Goal: Transaction & Acquisition: Purchase product/service

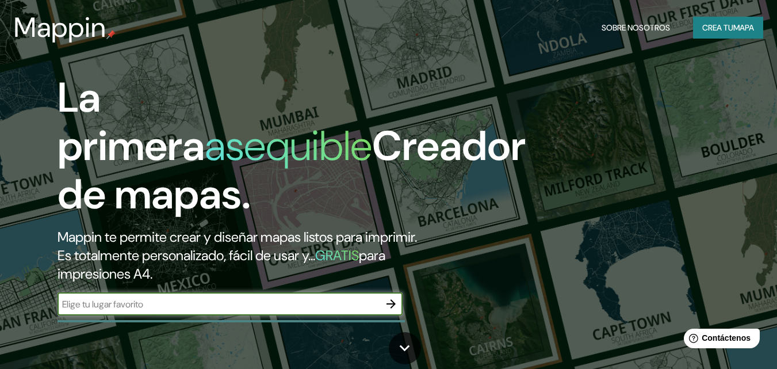
click at [215, 272] on h2 "Mappin te permite crear y diseñar mapas listos para imprimir. Es totalmente per…" at bounding box center [252, 255] width 389 height 55
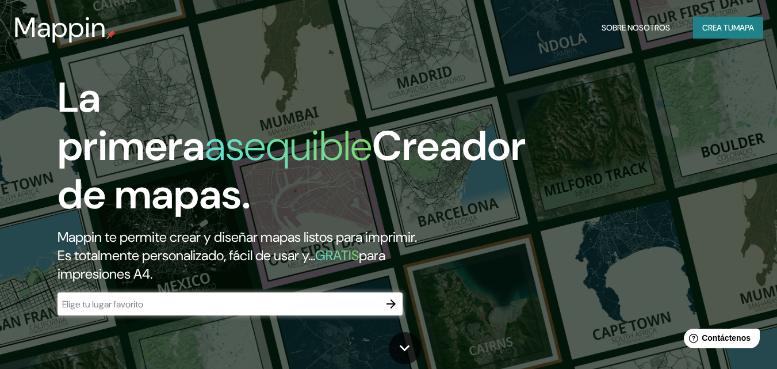
click at [225, 309] on input "text" at bounding box center [219, 303] width 322 height 13
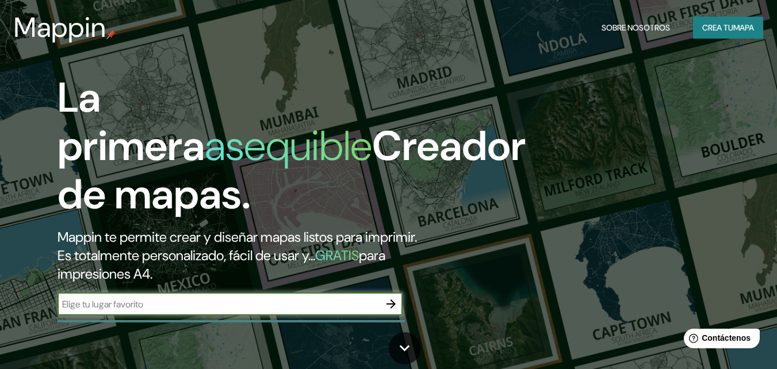
type input "Fontibon Bogota"
click at [387, 306] on icon "button" at bounding box center [391, 304] width 14 height 14
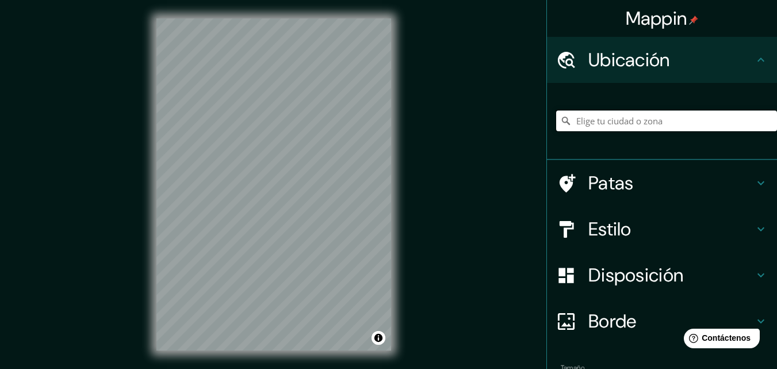
click at [624, 127] on input "Elige tu ciudad o zona" at bounding box center [666, 120] width 221 height 21
type input "Carrera 97, 110921 [GEOGRAPHIC_DATA], [GEOGRAPHIC_DATA]"
click at [690, 178] on h4 "Patas" at bounding box center [671, 182] width 166 height 23
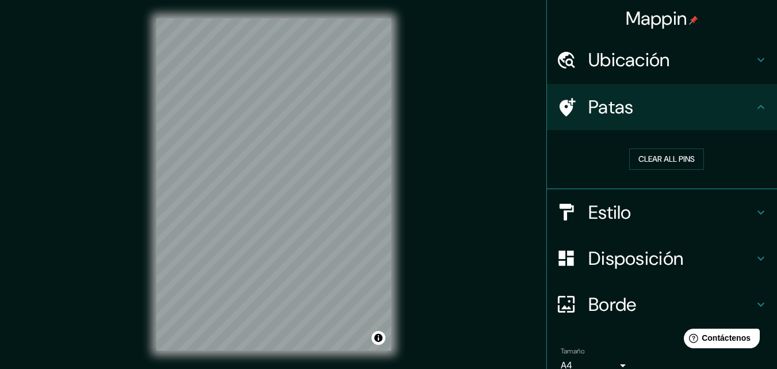
click at [748, 114] on div "Patas" at bounding box center [662, 107] width 230 height 46
click at [744, 205] on h4 "Estilo" at bounding box center [671, 212] width 166 height 23
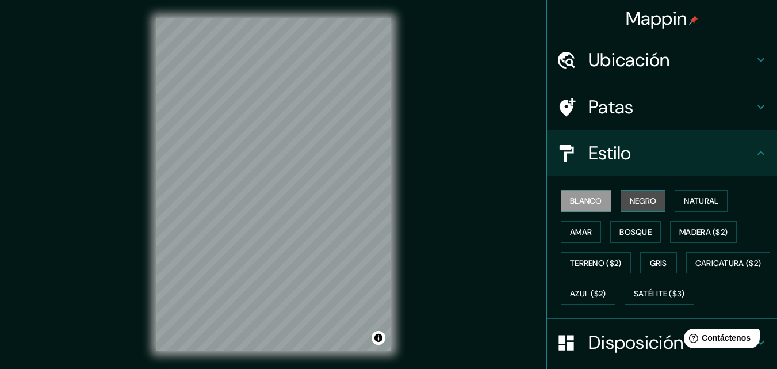
click at [651, 205] on button "Negro" at bounding box center [643, 201] width 45 height 22
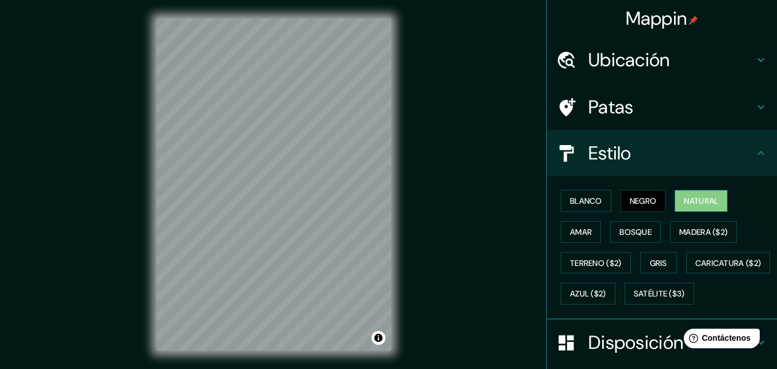
click at [703, 194] on font "Natural" at bounding box center [701, 200] width 35 height 15
click at [570, 233] on font "Amar" at bounding box center [581, 232] width 22 height 10
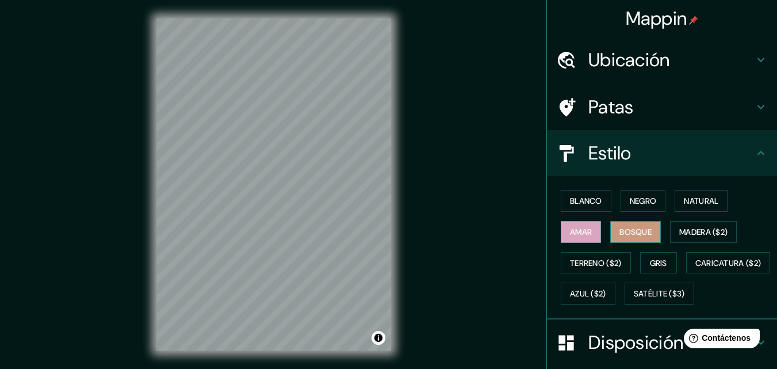
click at [619, 231] on font "Bosque" at bounding box center [635, 232] width 32 height 10
click at [716, 236] on font "Madera ($2)" at bounding box center [703, 232] width 48 height 10
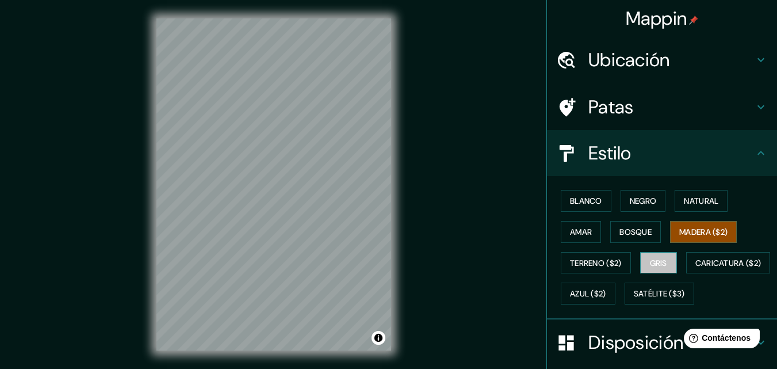
click at [654, 260] on font "Gris" at bounding box center [658, 263] width 17 height 10
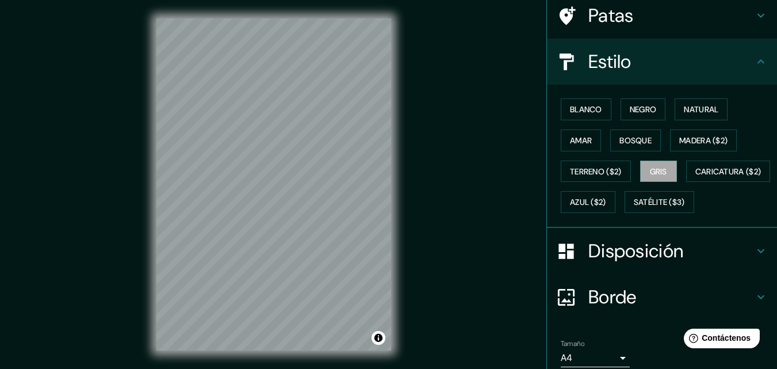
scroll to position [115, 0]
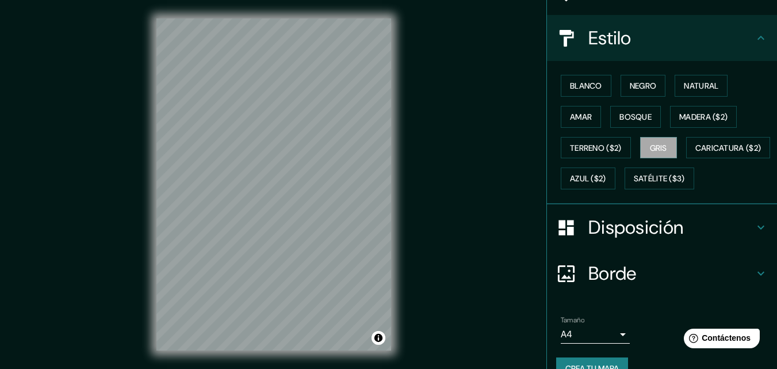
click at [615, 239] on font "Disposición" at bounding box center [635, 227] width 95 height 24
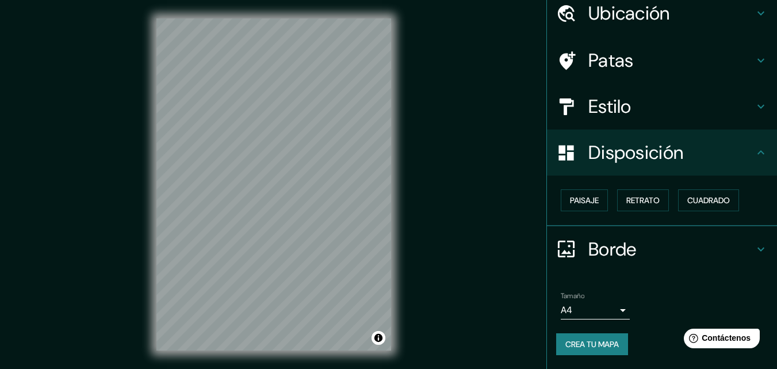
scroll to position [46, 0]
click at [640, 194] on font "Retrato" at bounding box center [642, 200] width 33 height 15
click at [592, 197] on button "Paisaje" at bounding box center [584, 201] width 47 height 22
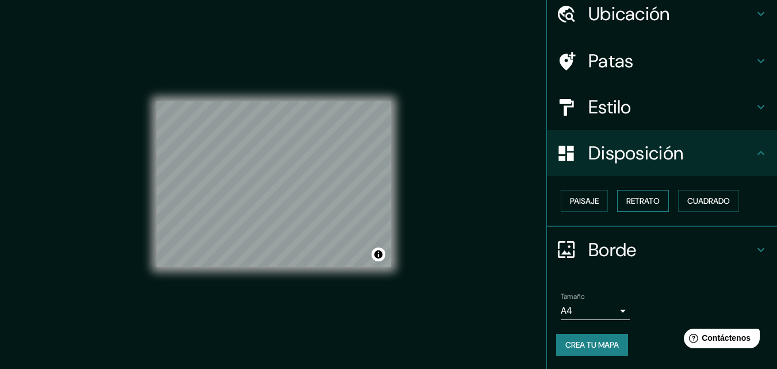
click at [653, 203] on font "Retrato" at bounding box center [642, 201] width 33 height 10
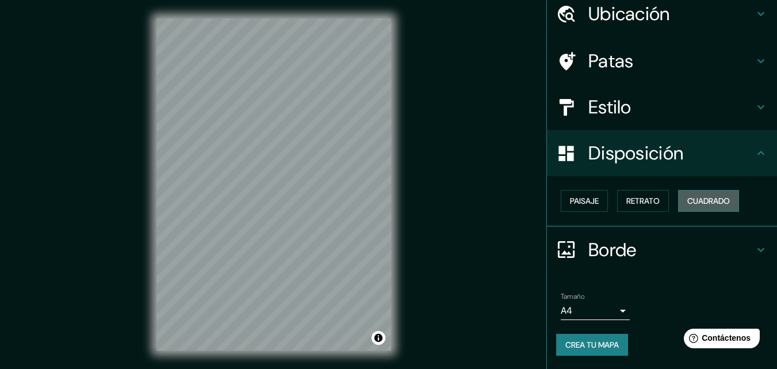
click at [706, 198] on font "Cuadrado" at bounding box center [708, 201] width 43 height 10
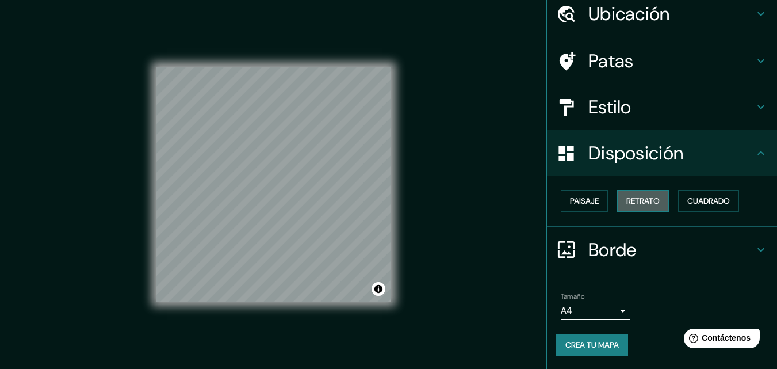
click at [661, 201] on button "Retrato" at bounding box center [643, 201] width 52 height 22
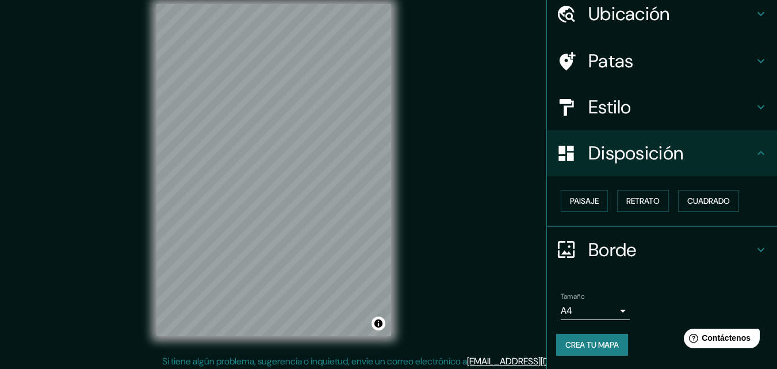
scroll to position [18, 0]
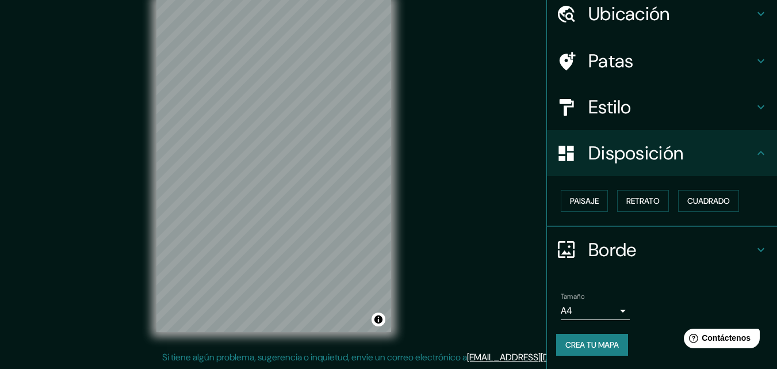
click at [759, 251] on div "Borde" at bounding box center [662, 250] width 230 height 46
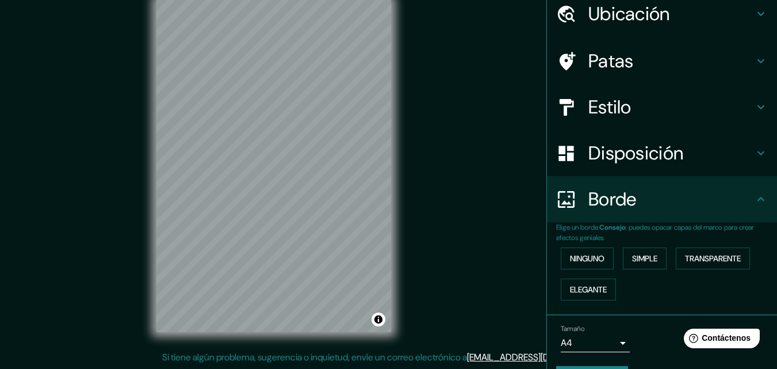
click at [765, 194] on div "Borde" at bounding box center [662, 199] width 230 height 46
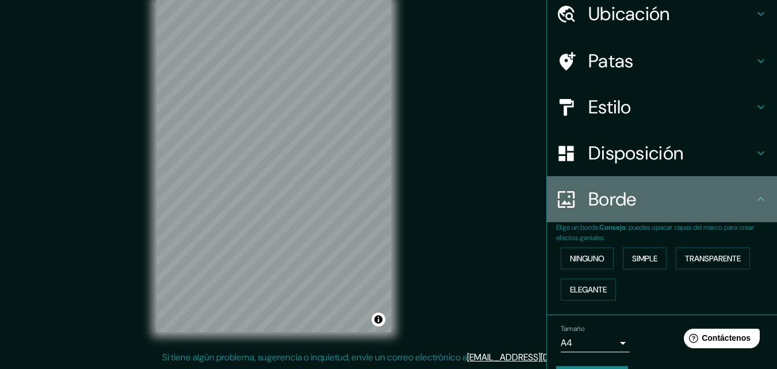
click at [765, 194] on div "Borde" at bounding box center [662, 199] width 230 height 46
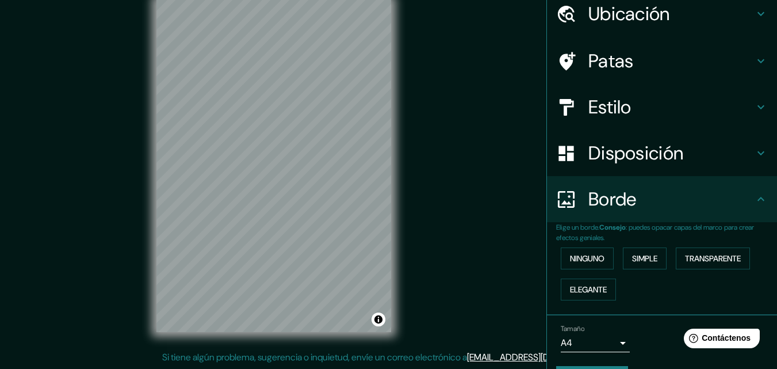
click at [754, 202] on icon at bounding box center [761, 199] width 14 height 14
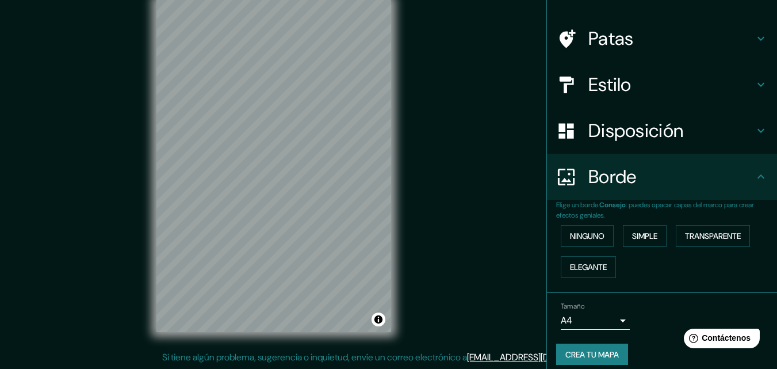
scroll to position [78, 0]
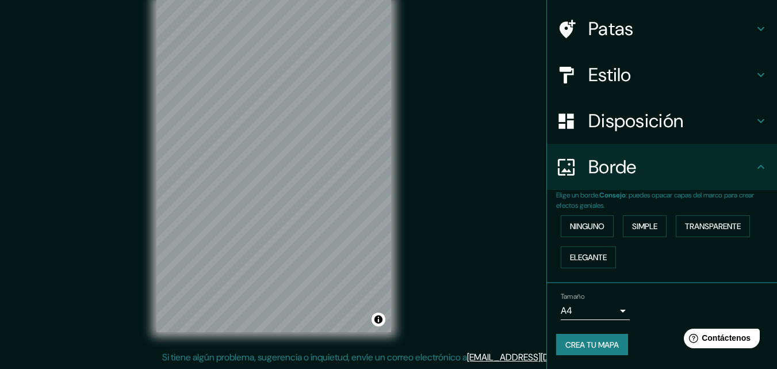
click at [754, 164] on icon at bounding box center [761, 167] width 14 height 14
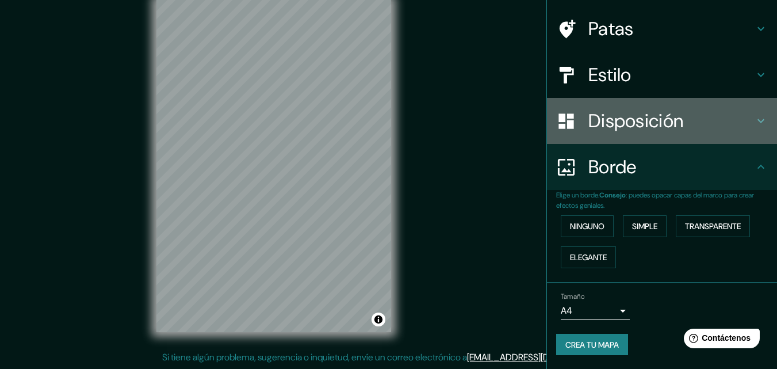
click at [756, 124] on icon at bounding box center [761, 121] width 14 height 14
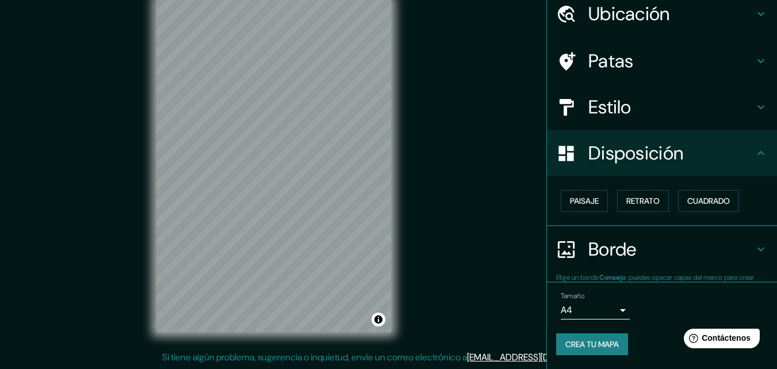
scroll to position [46, 0]
click at [760, 147] on div "Disposición" at bounding box center [662, 153] width 230 height 46
click at [755, 159] on icon at bounding box center [761, 153] width 14 height 14
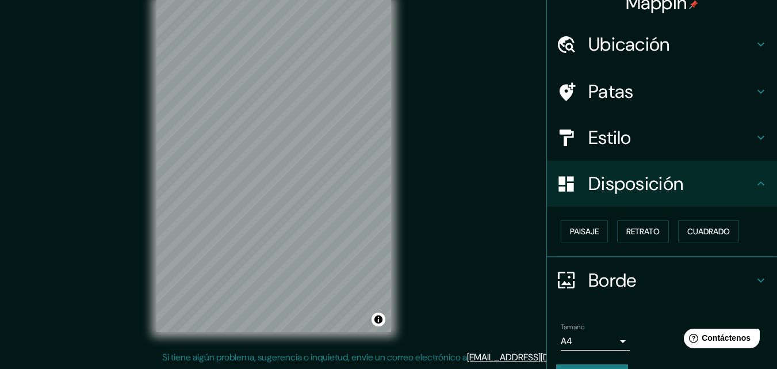
scroll to position [0, 0]
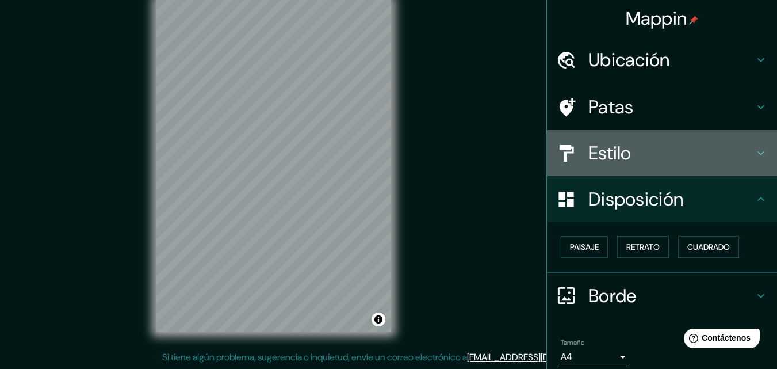
click at [754, 157] on icon at bounding box center [761, 153] width 14 height 14
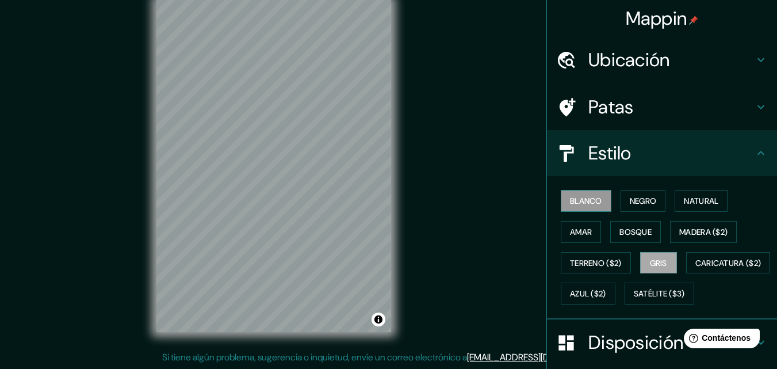
click at [574, 198] on font "Blanco" at bounding box center [586, 201] width 32 height 10
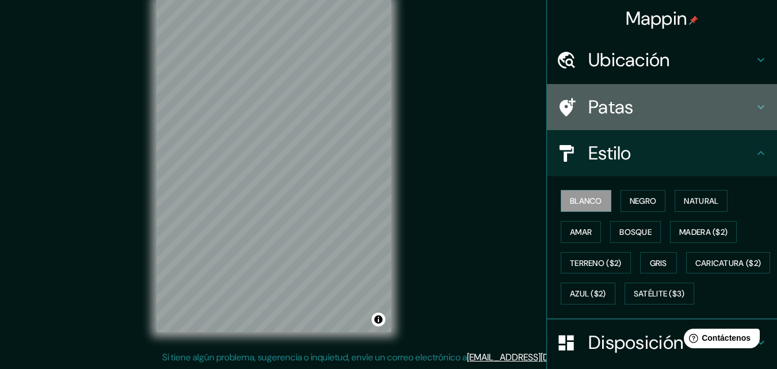
click at [653, 107] on h4 "Patas" at bounding box center [671, 106] width 166 height 23
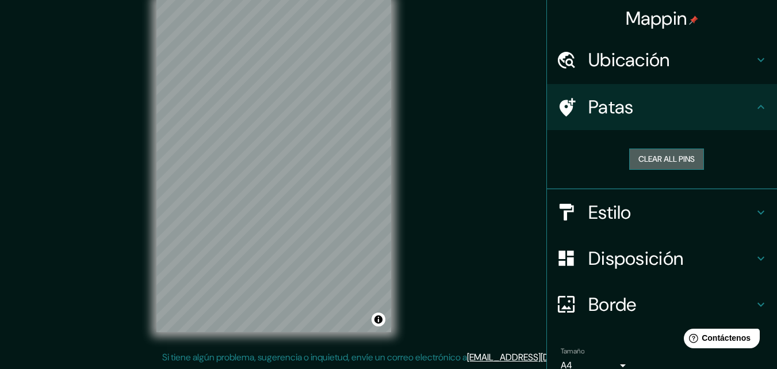
click at [672, 155] on button "Clear all pins" at bounding box center [666, 158] width 75 height 21
click at [731, 108] on h4 "Patas" at bounding box center [671, 106] width 166 height 23
click at [692, 159] on button "Clear all pins" at bounding box center [666, 158] width 75 height 21
click at [754, 106] on icon at bounding box center [761, 107] width 14 height 14
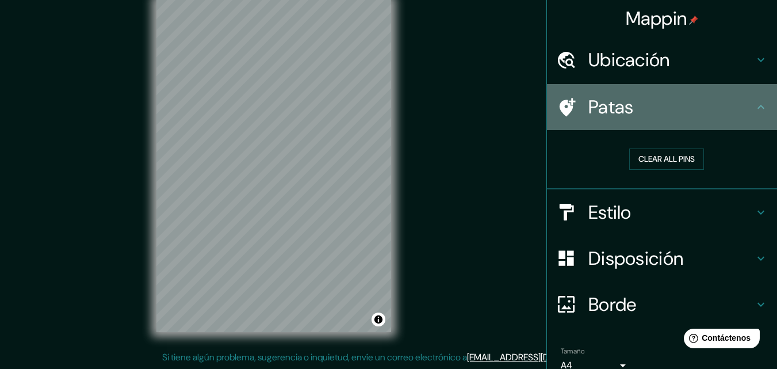
click at [757, 106] on icon at bounding box center [760, 107] width 7 height 4
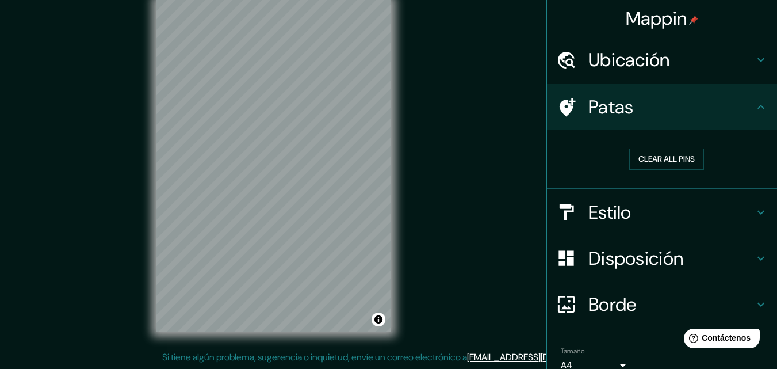
click at [756, 60] on icon at bounding box center [761, 60] width 14 height 14
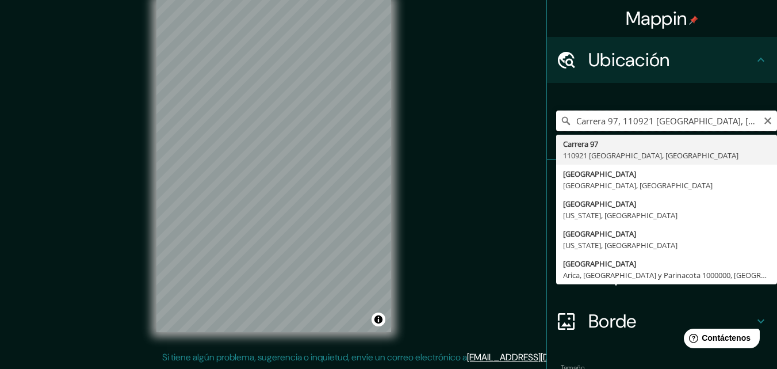
click at [657, 117] on input "Carrera 97, 110921 [GEOGRAPHIC_DATA], [GEOGRAPHIC_DATA]" at bounding box center [666, 120] width 221 height 21
click at [727, 124] on input "Carrera 97, 110921 [GEOGRAPHIC_DATA], [GEOGRAPHIC_DATA]" at bounding box center [666, 120] width 221 height 21
